Goal: Information Seeking & Learning: Learn about a topic

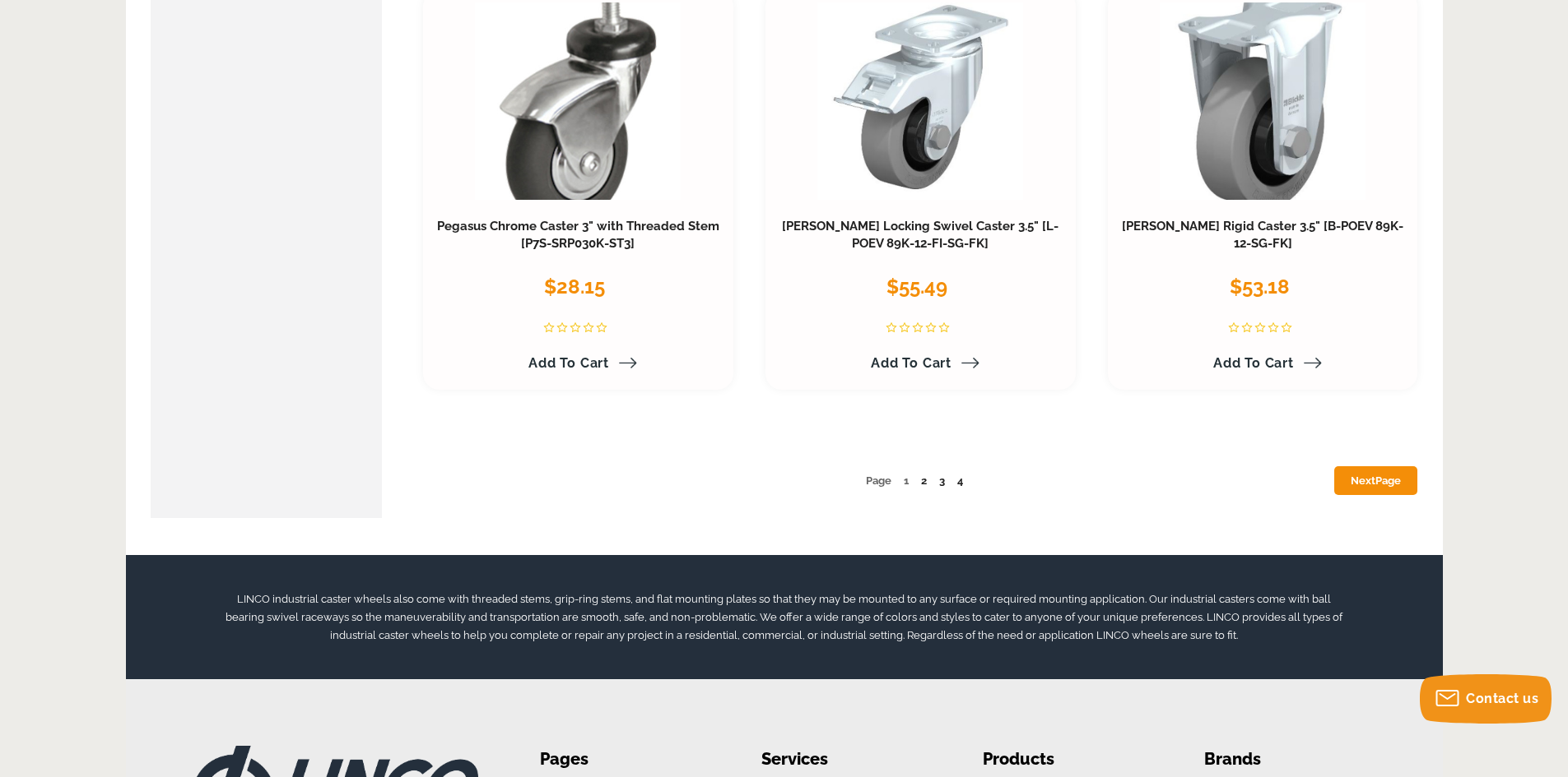
scroll to position [8636, 0]
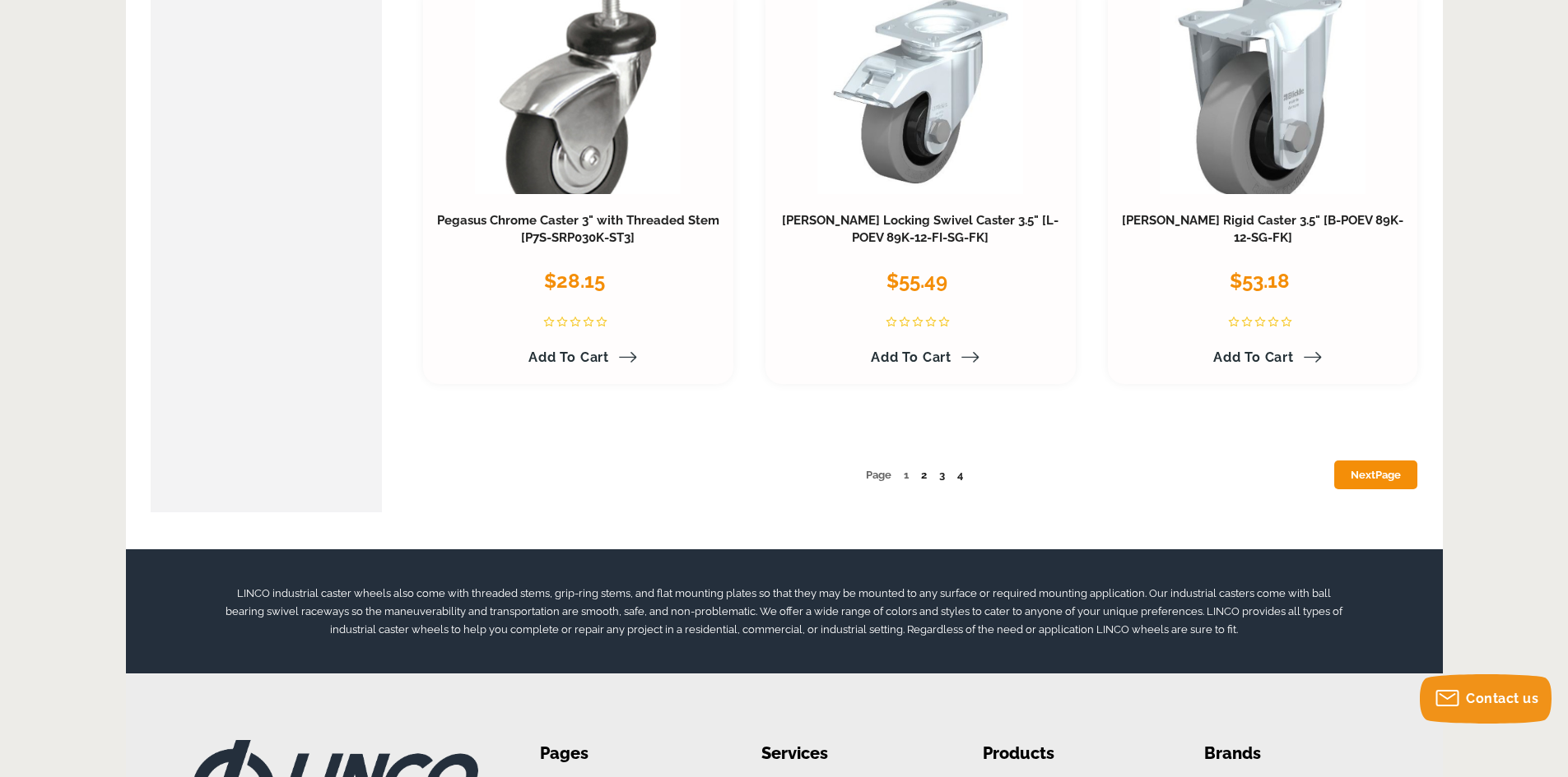
click at [923, 476] on link "2" at bounding box center [924, 475] width 6 height 12
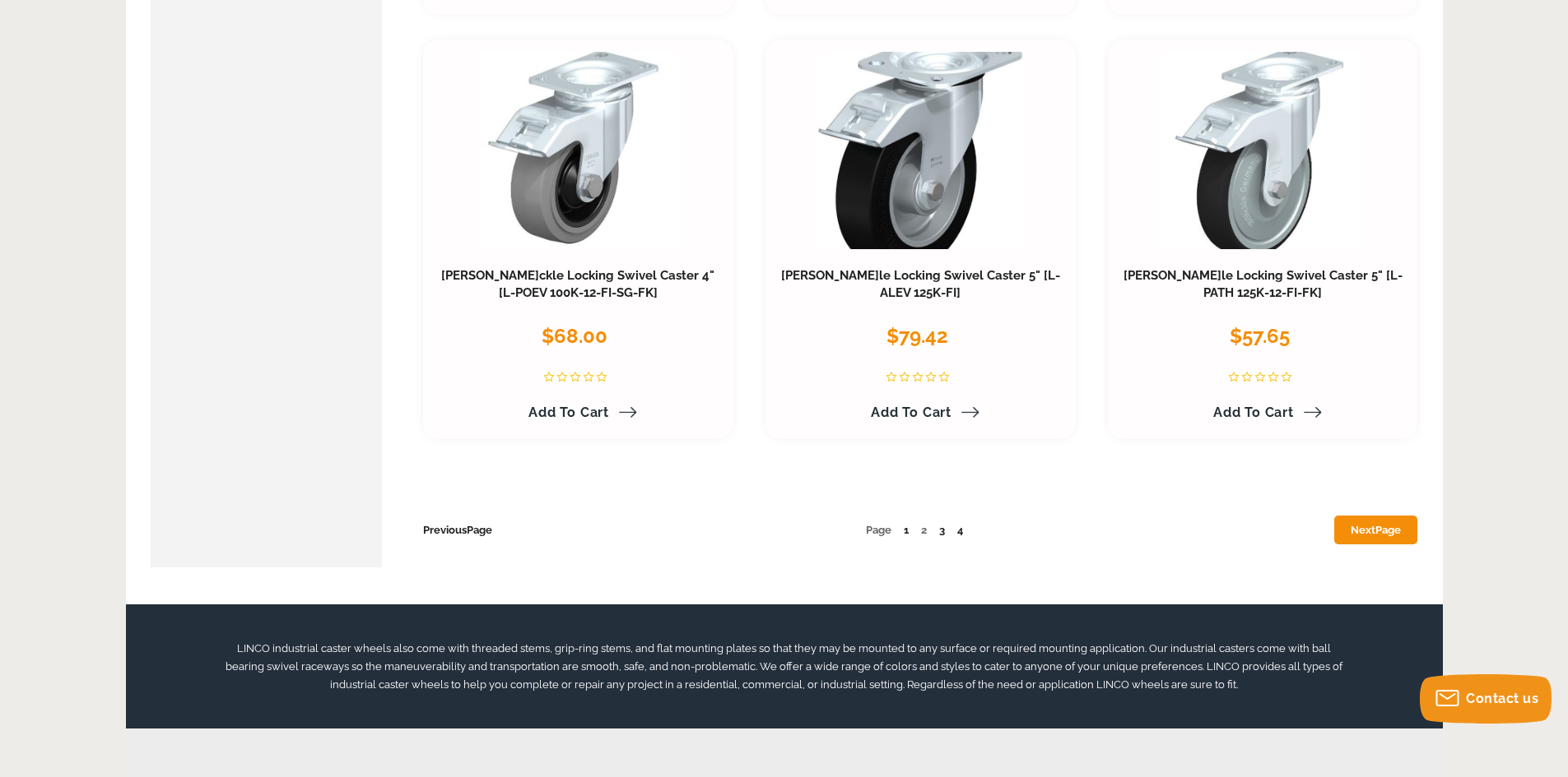
scroll to position [8636, 0]
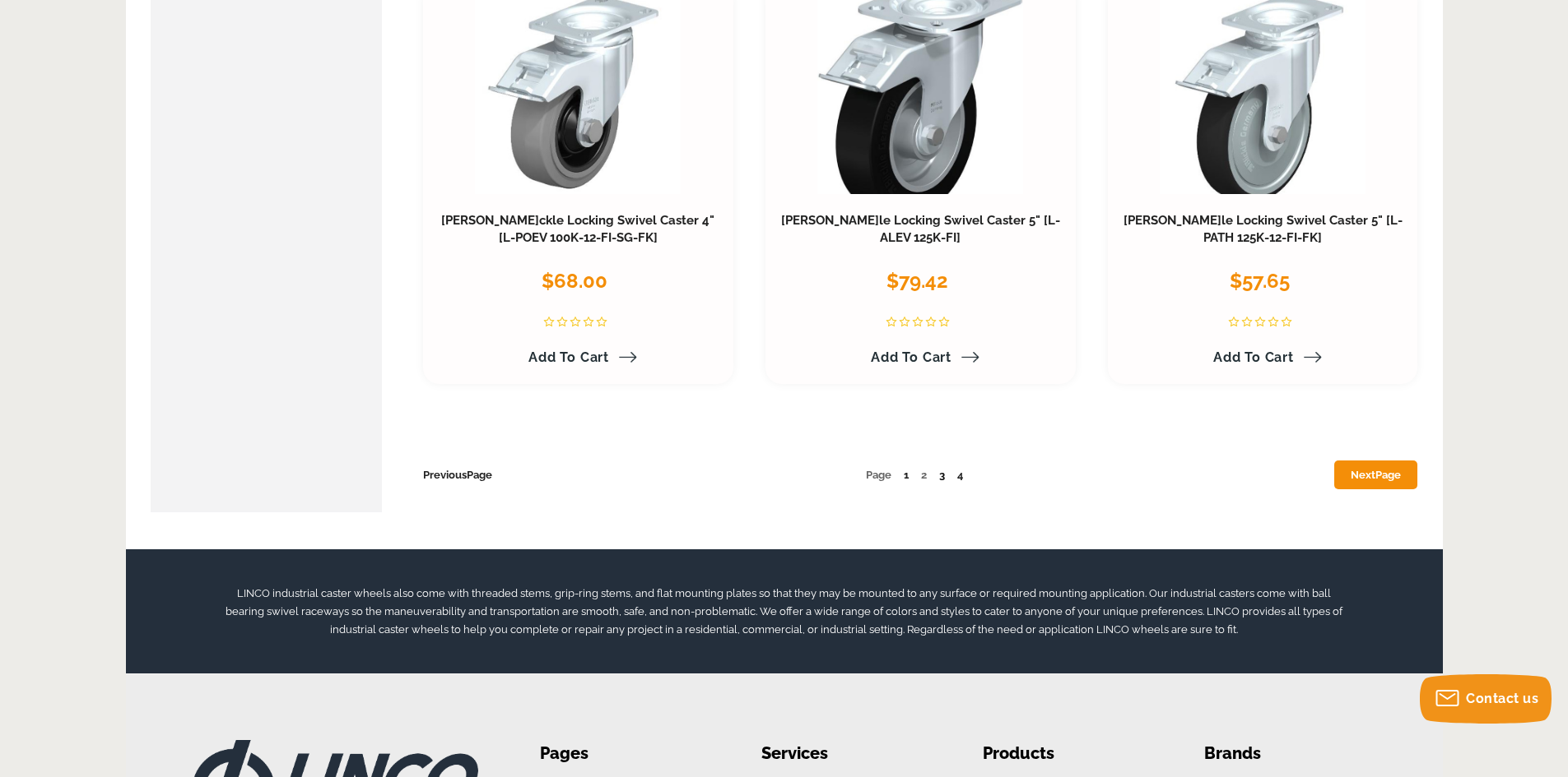
click at [941, 477] on link "3" at bounding box center [942, 475] width 6 height 12
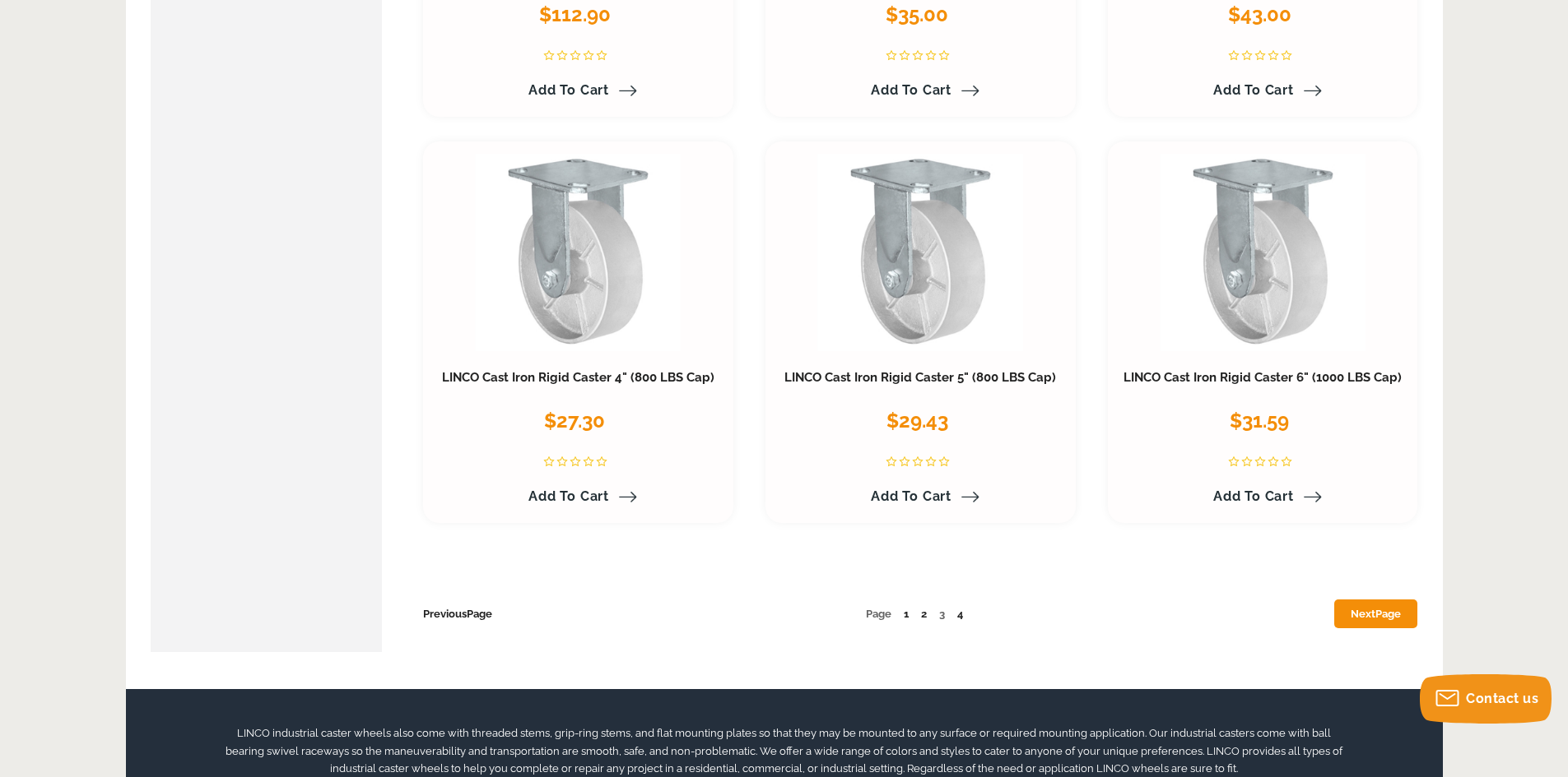
scroll to position [8472, 0]
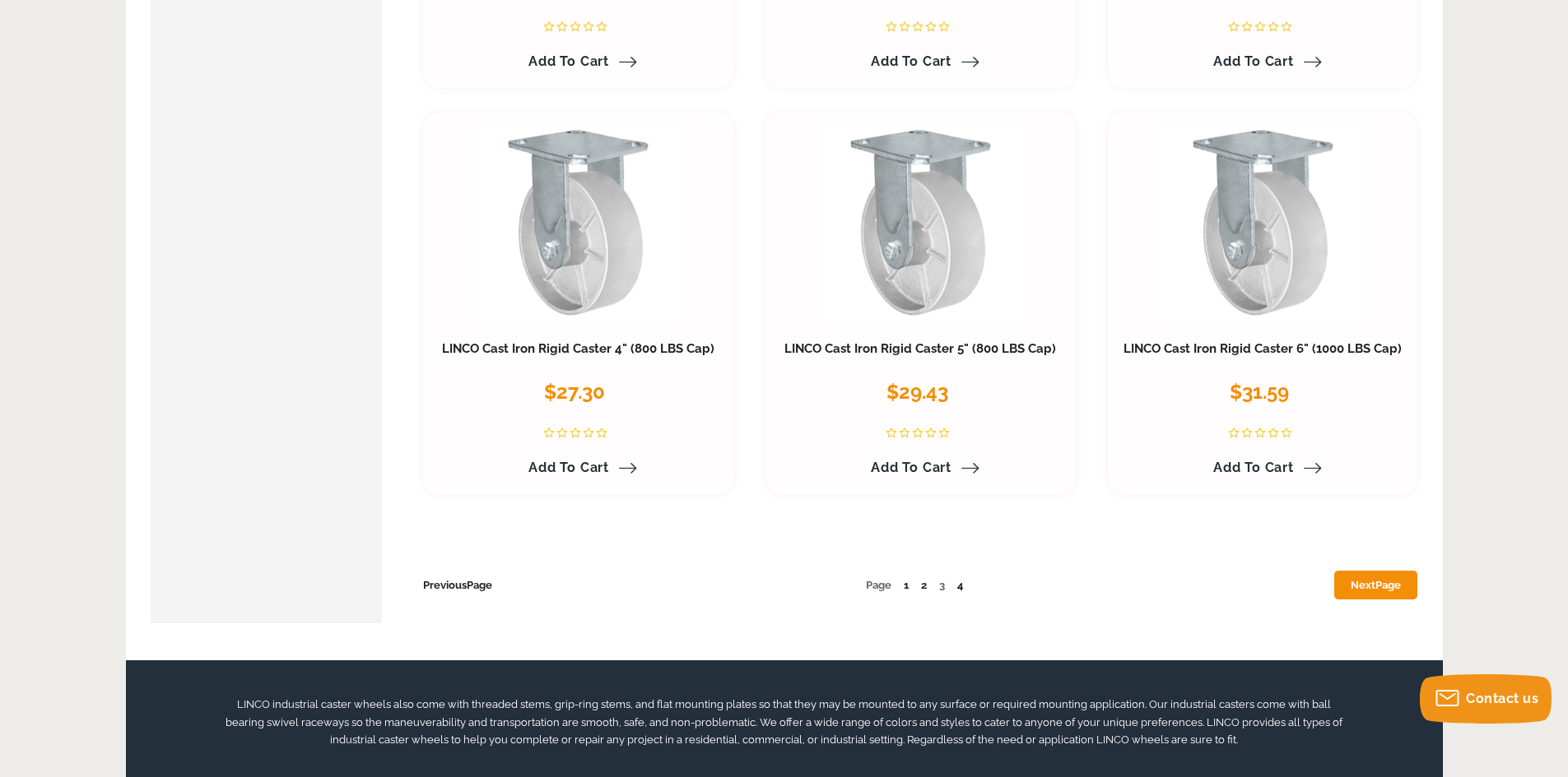
click at [962, 579] on link "4" at bounding box center [960, 585] width 6 height 12
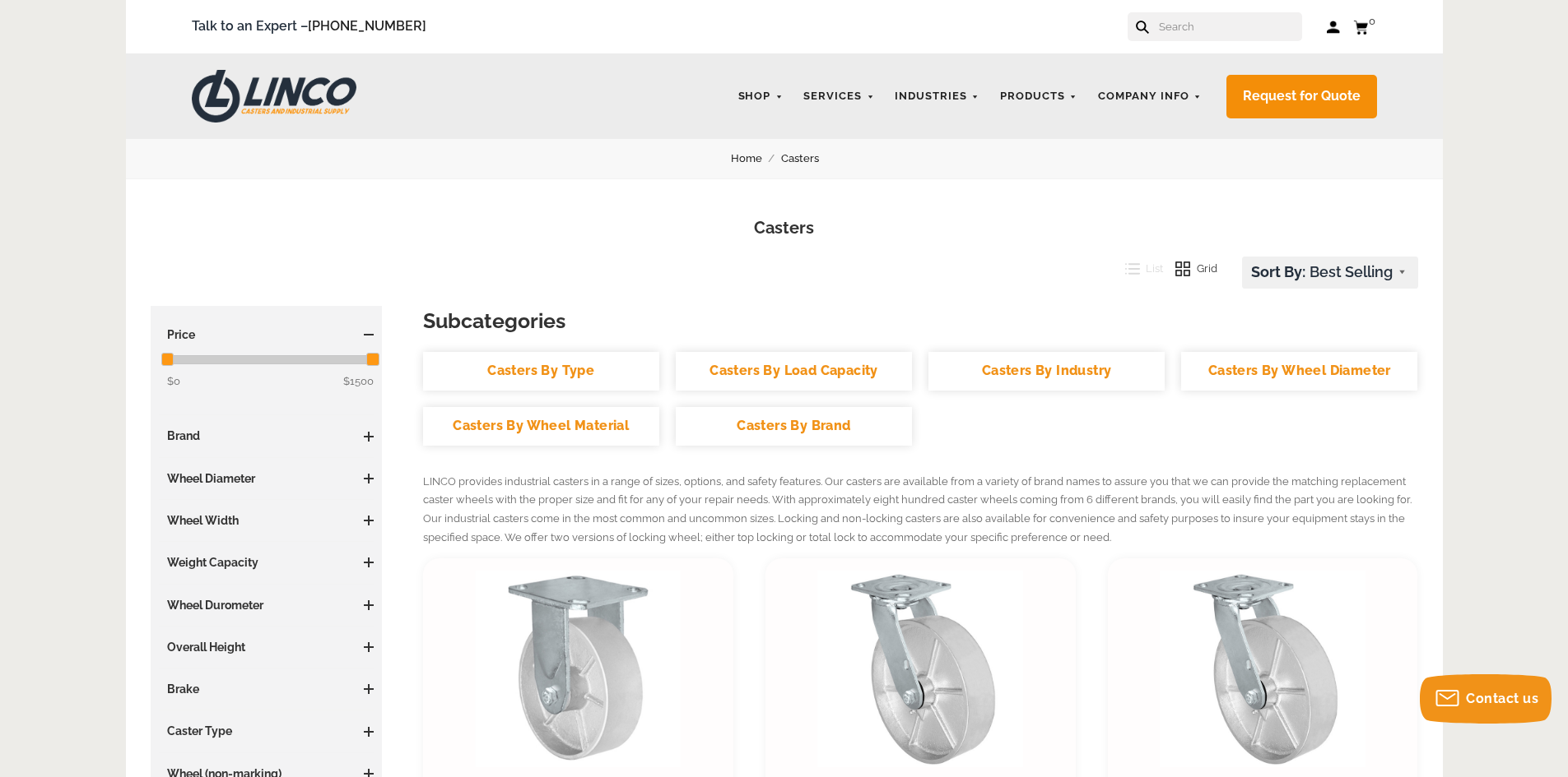
click at [366, 562] on span at bounding box center [368, 563] width 10 height 2
click at [235, 740] on link "2000 - 4999 LBS (1)" at bounding box center [270, 741] width 208 height 18
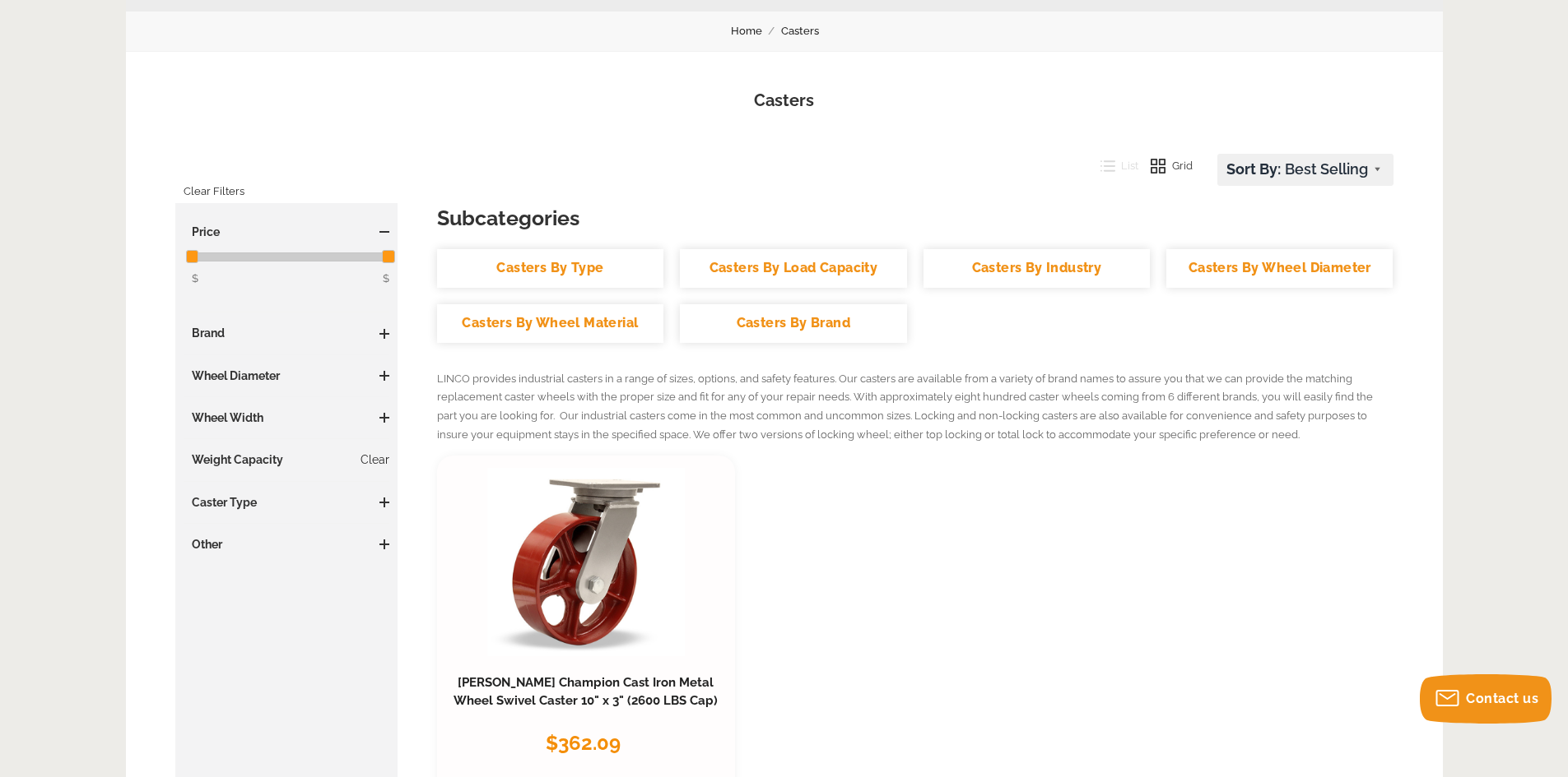
scroll to position [164, 0]
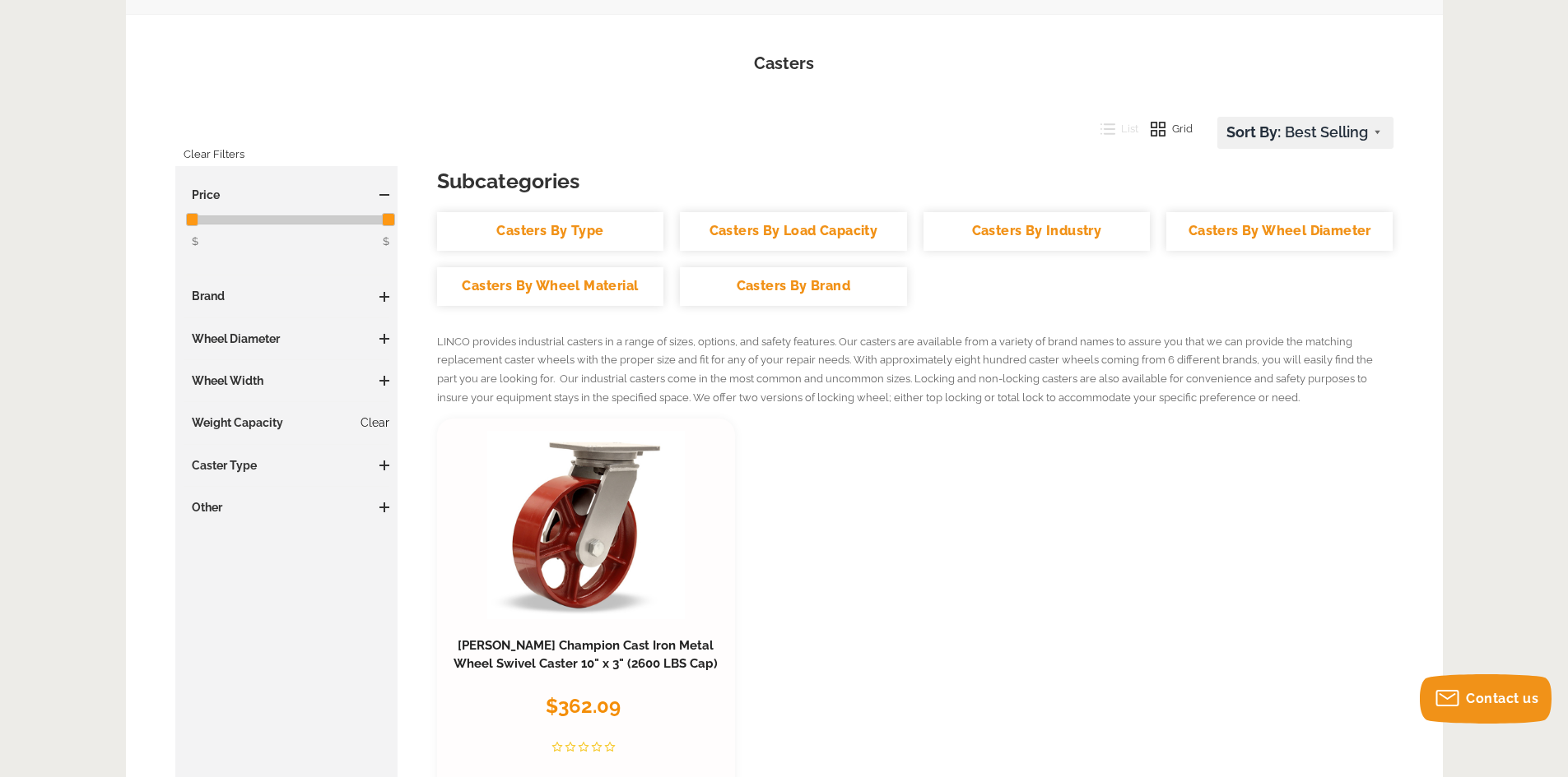
click at [377, 421] on link "Clear" at bounding box center [375, 423] width 29 height 17
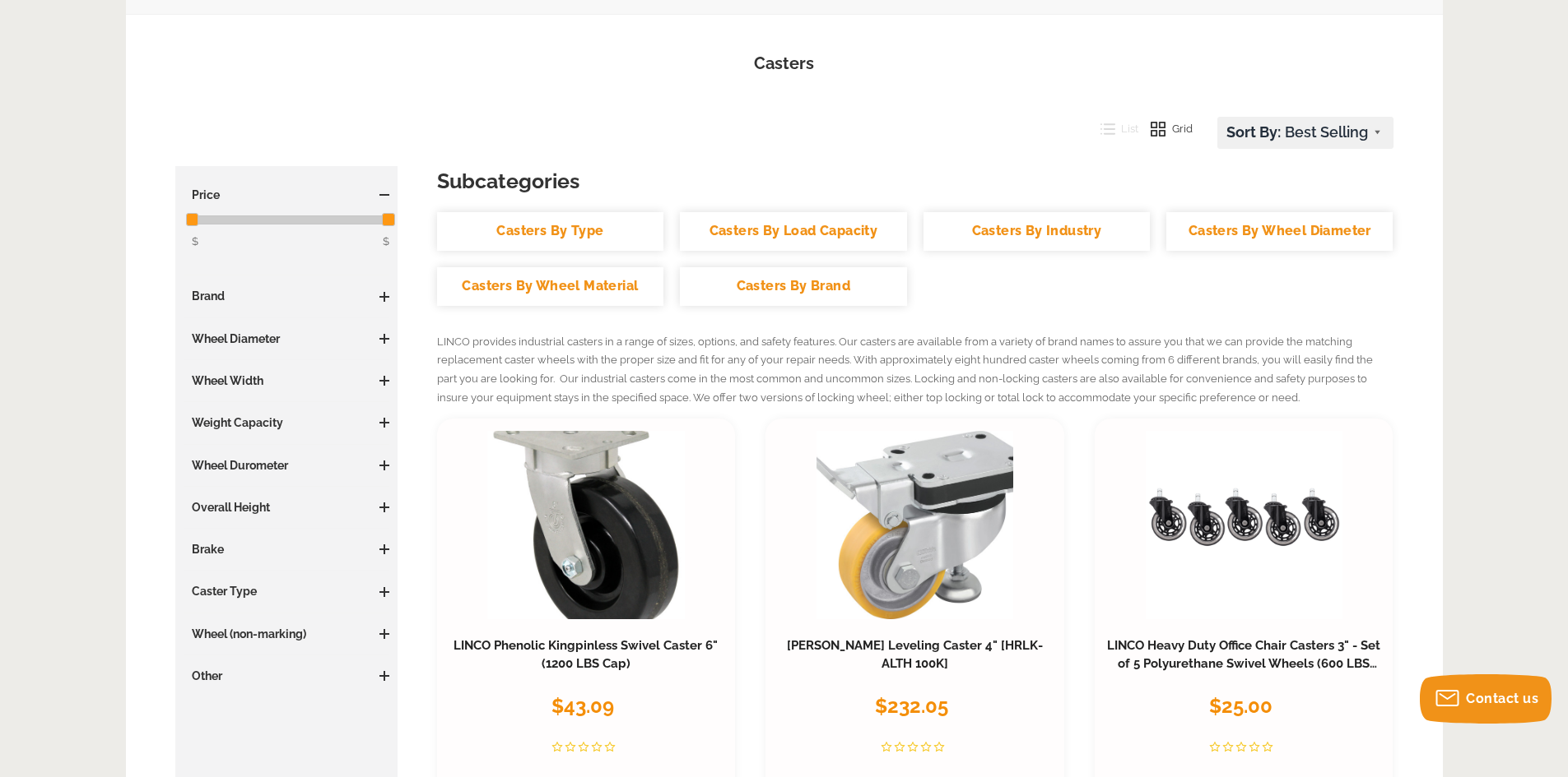
click at [382, 342] on span at bounding box center [384, 339] width 10 height 10
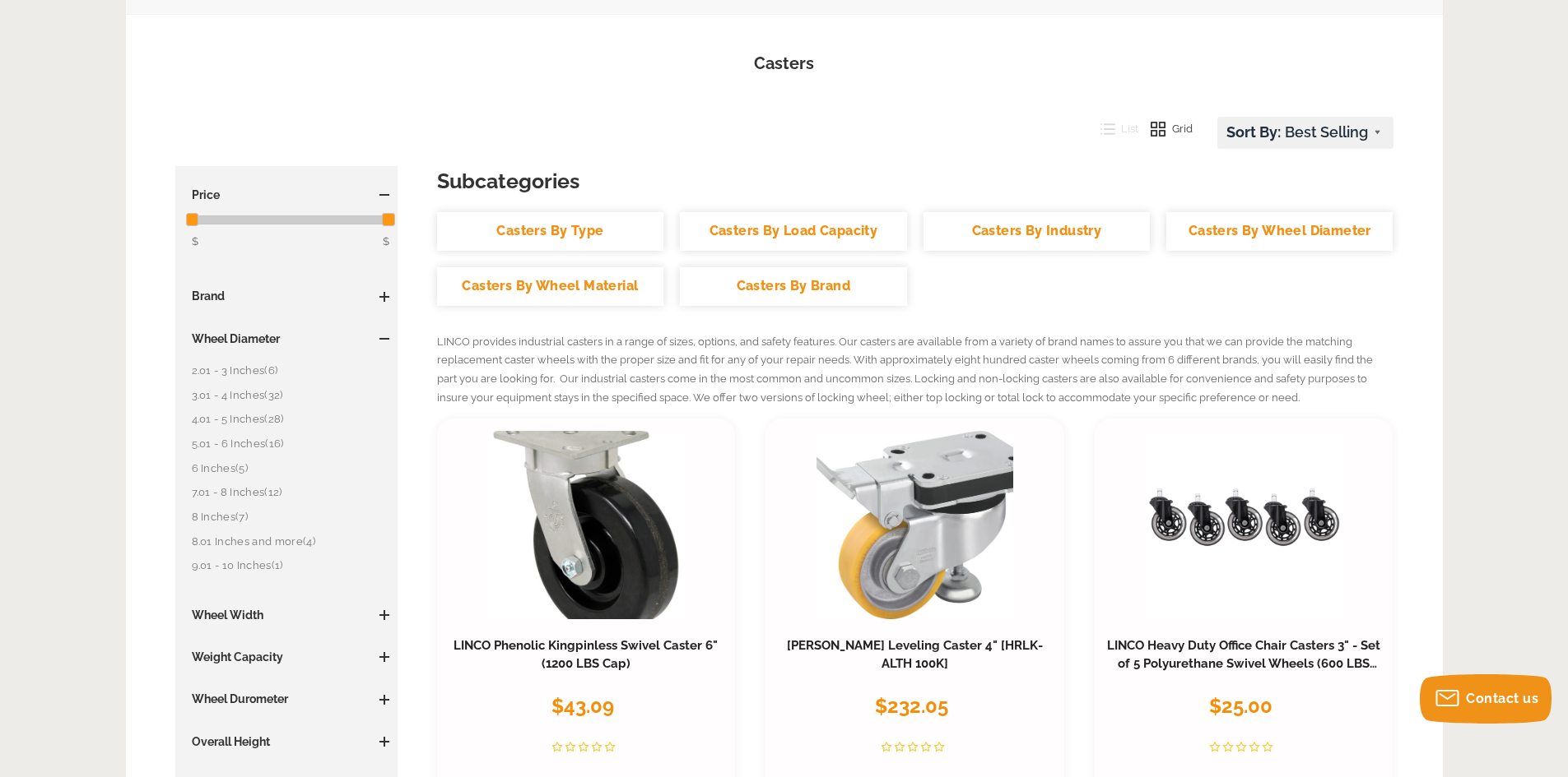
click at [207, 517] on link "8 Inches (7)" at bounding box center [290, 517] width 198 height 18
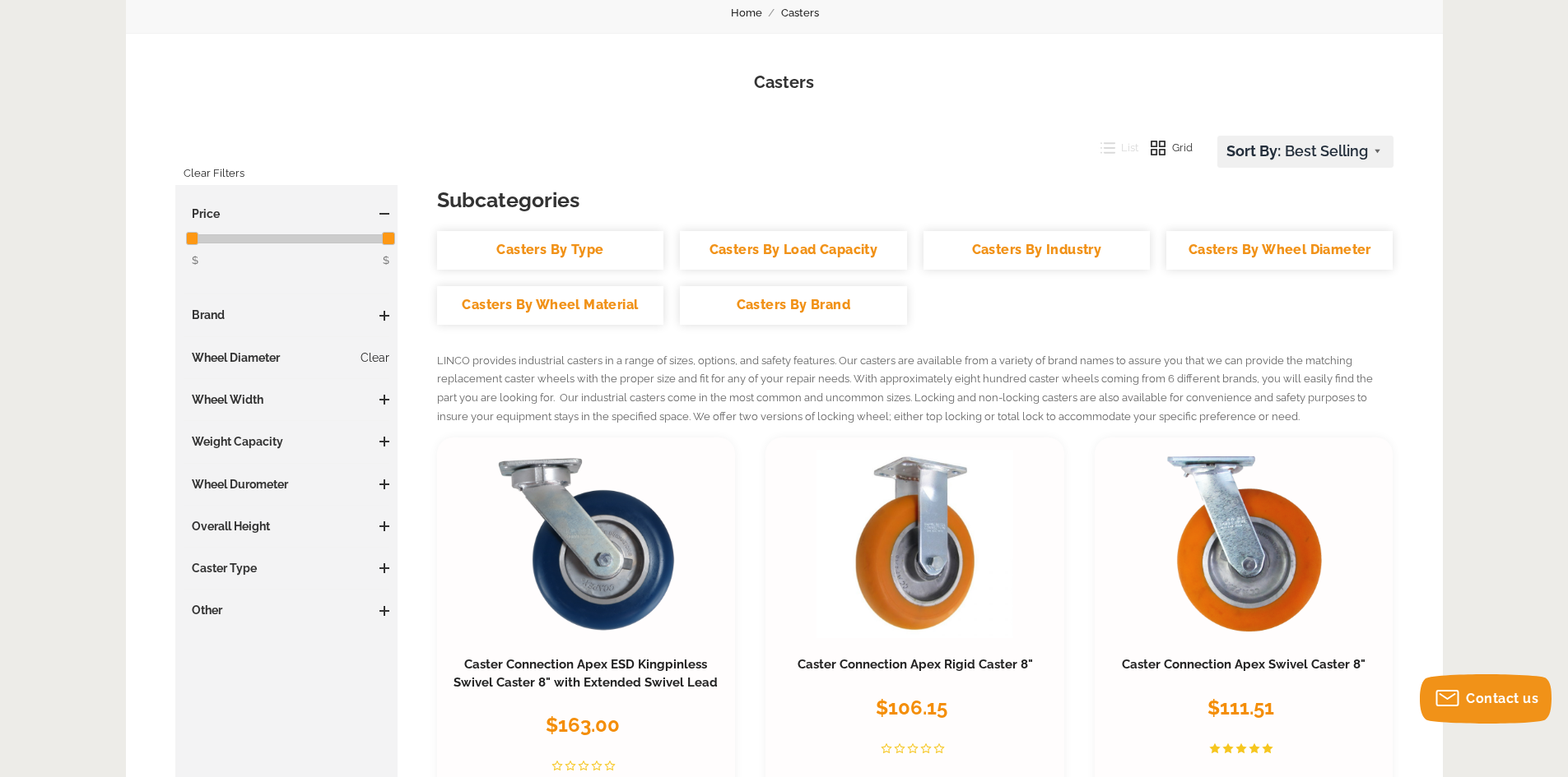
scroll to position [164, 0]
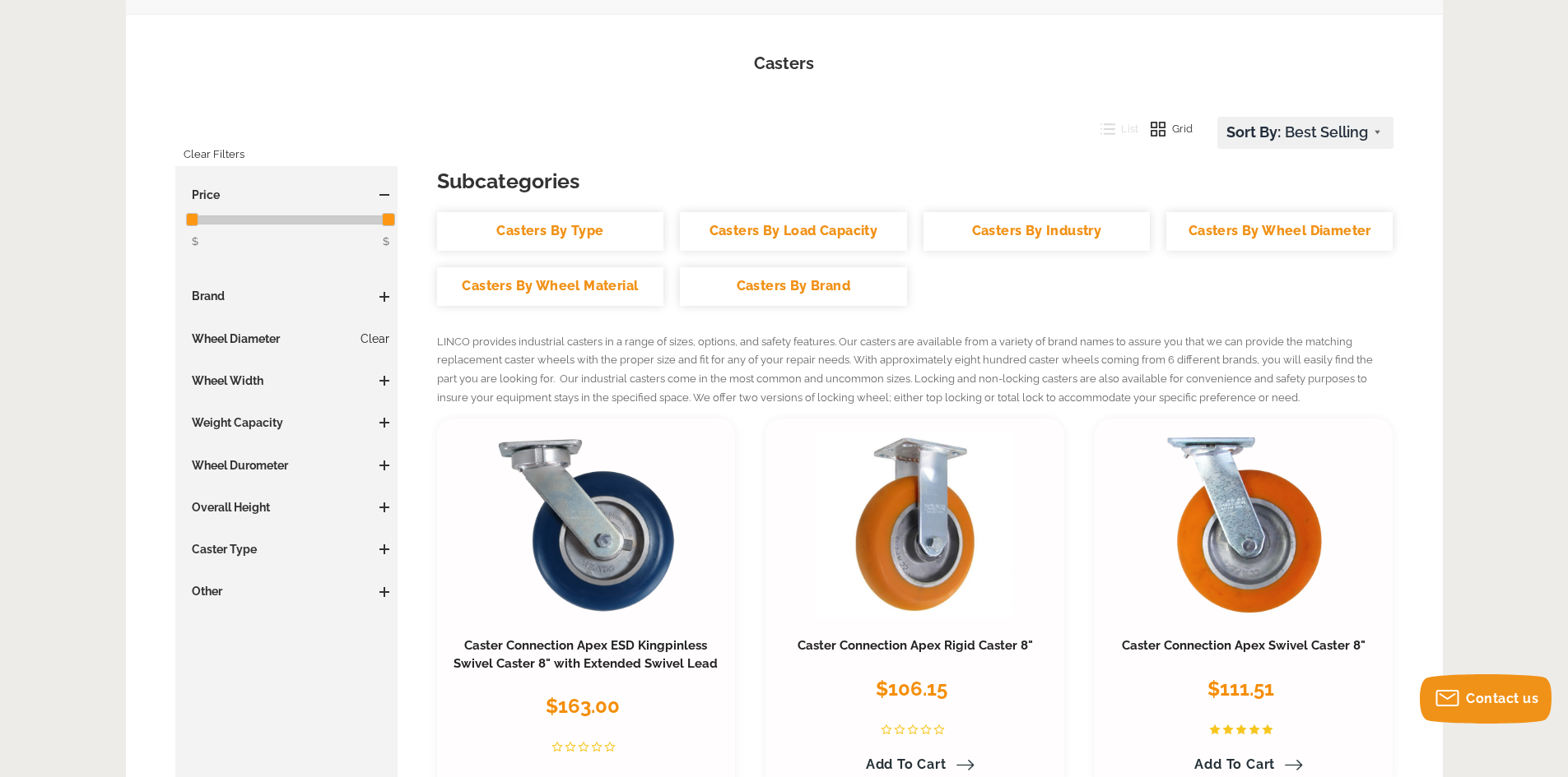
click at [372, 337] on link "Clear" at bounding box center [375, 339] width 29 height 17
